Goal: Task Accomplishment & Management: Complete application form

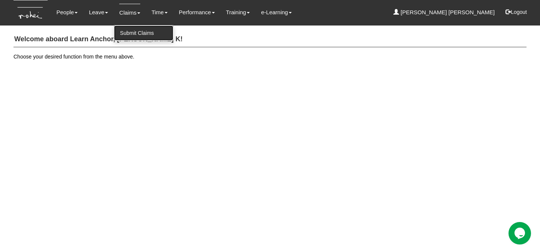
click at [138, 29] on link "Submit Claims" at bounding box center [143, 33] width 59 height 15
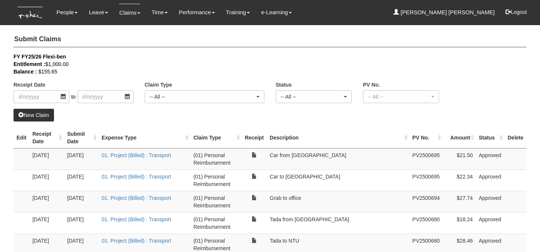
select select "50"
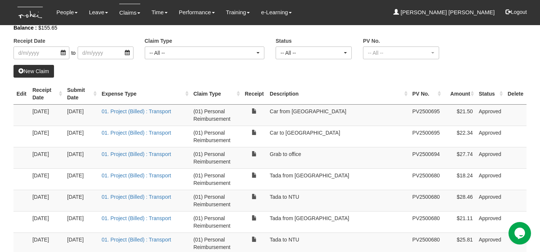
scroll to position [42, 0]
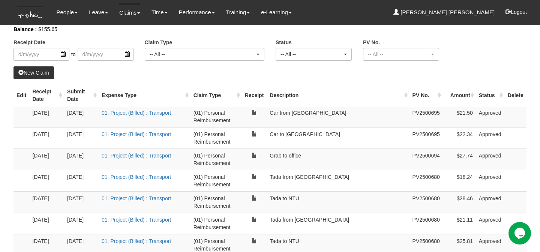
click at [484, 66] on div "Receipt Date to Claim Type -- All -- (01) Personal Reimbursement (02) Advance D…" at bounding box center [270, 39] width 524 height 56
